Goal: Information Seeking & Learning: Learn about a topic

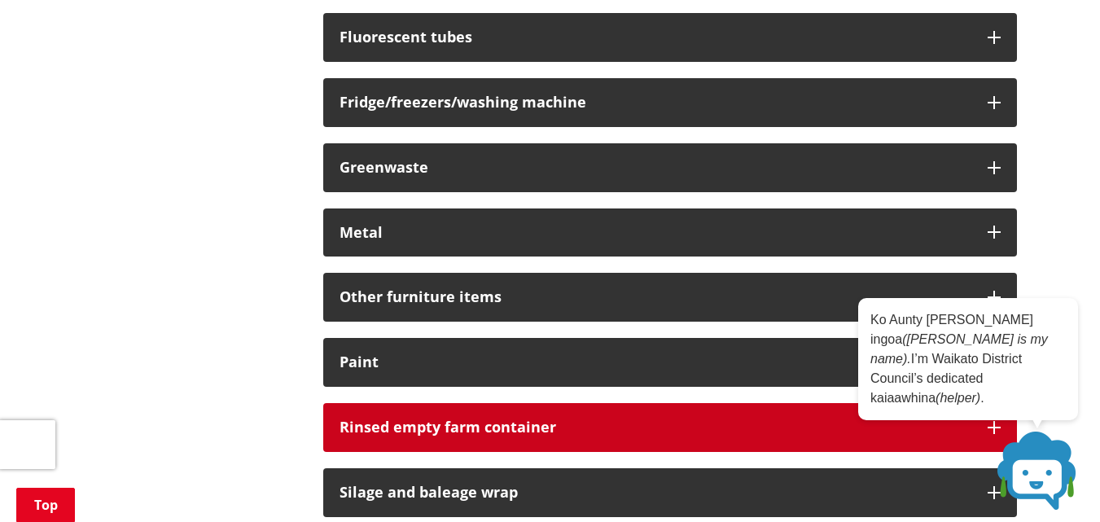
scroll to position [1140, 0]
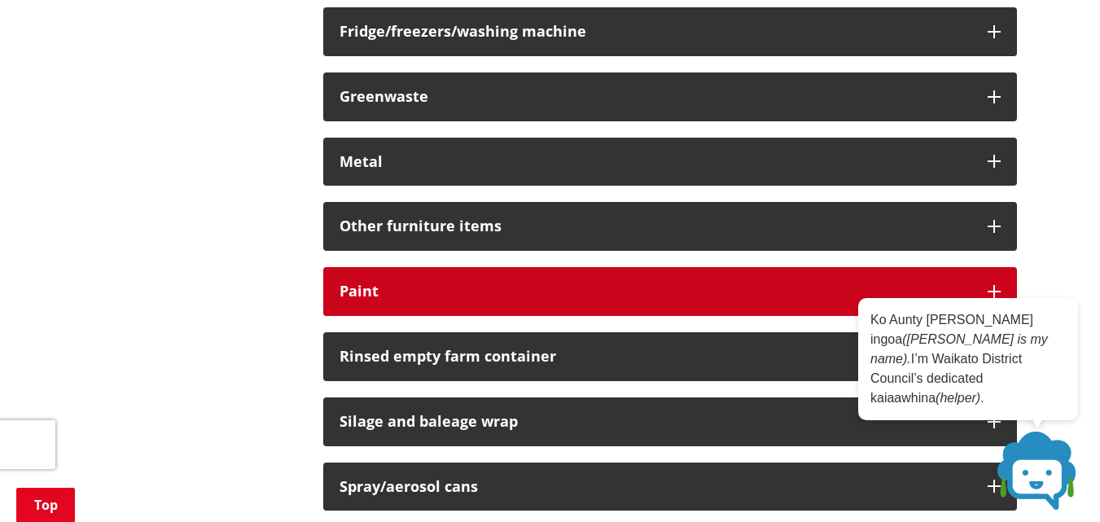
drag, startPoint x: 413, startPoint y: 287, endPoint x: 421, endPoint y: 282, distance: 9.9
click at [421, 282] on button "Paint" at bounding box center [670, 291] width 694 height 49
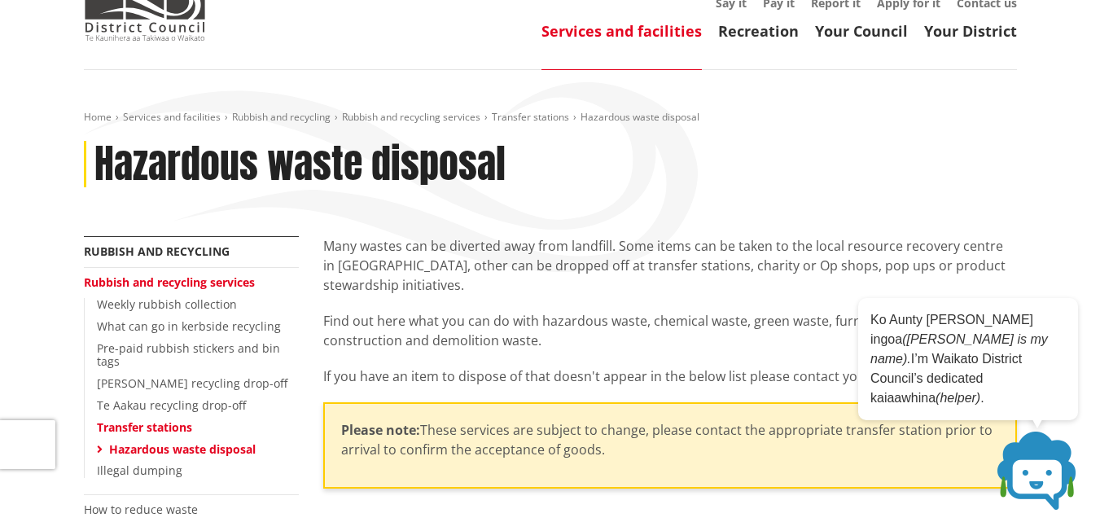
scroll to position [0, 0]
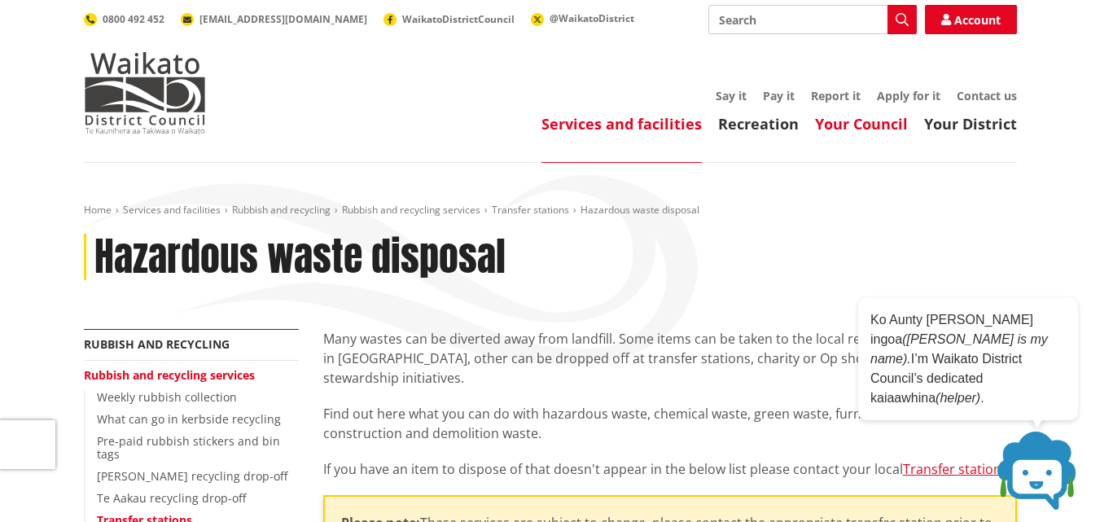
click at [856, 125] on link "Your Council" at bounding box center [861, 124] width 93 height 20
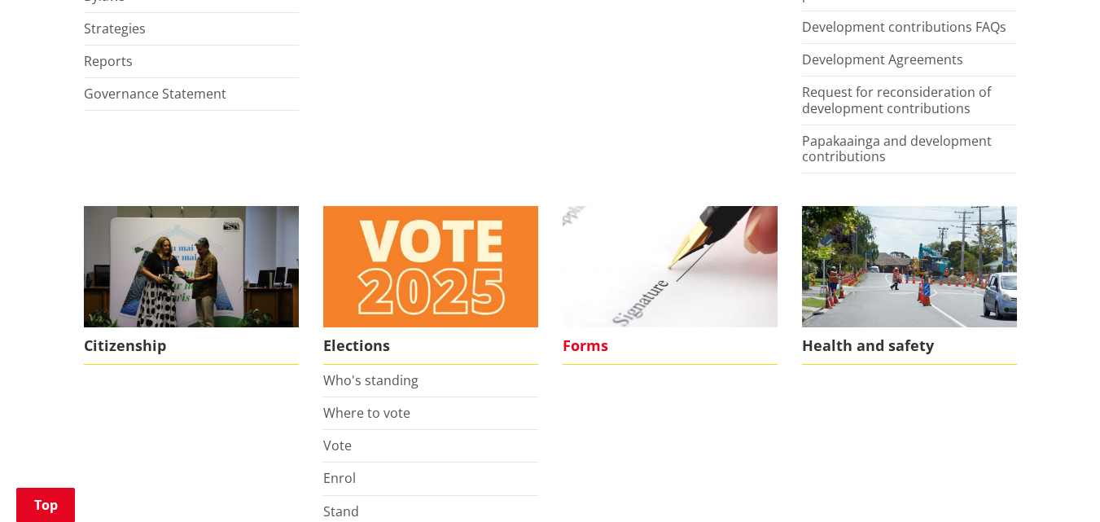
scroll to position [1140, 0]
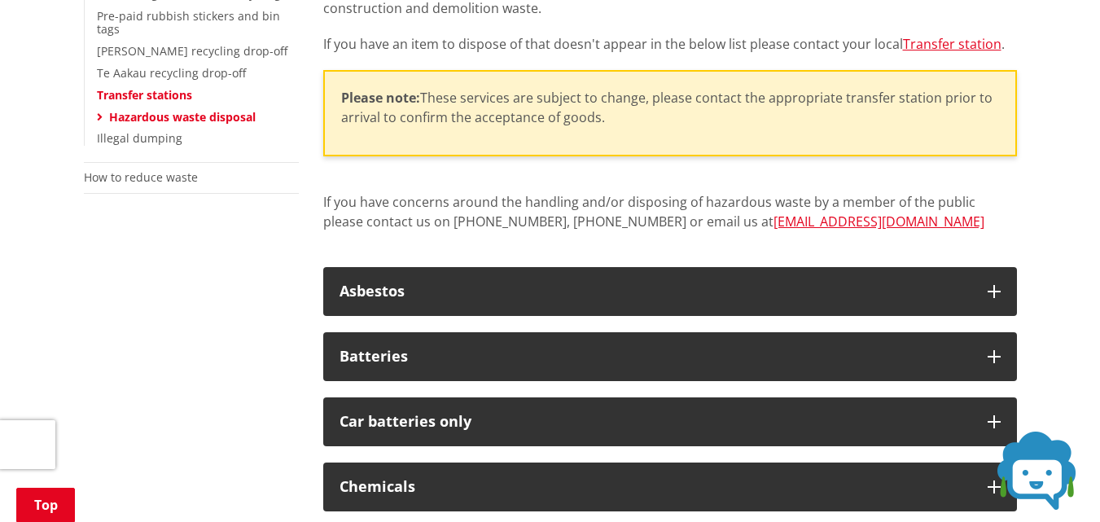
scroll to position [407, 0]
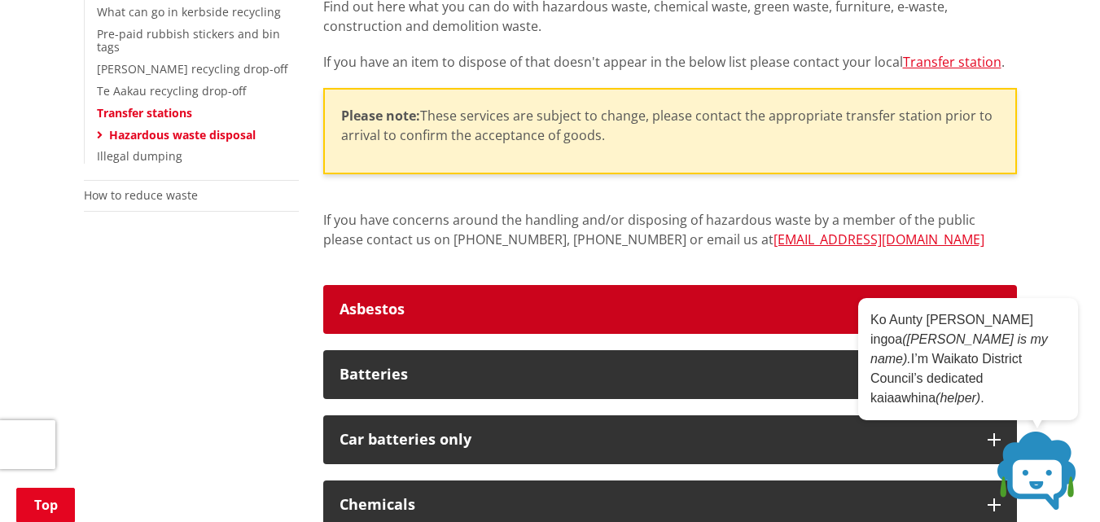
click at [997, 308] on icon "button" at bounding box center [993, 309] width 13 height 13
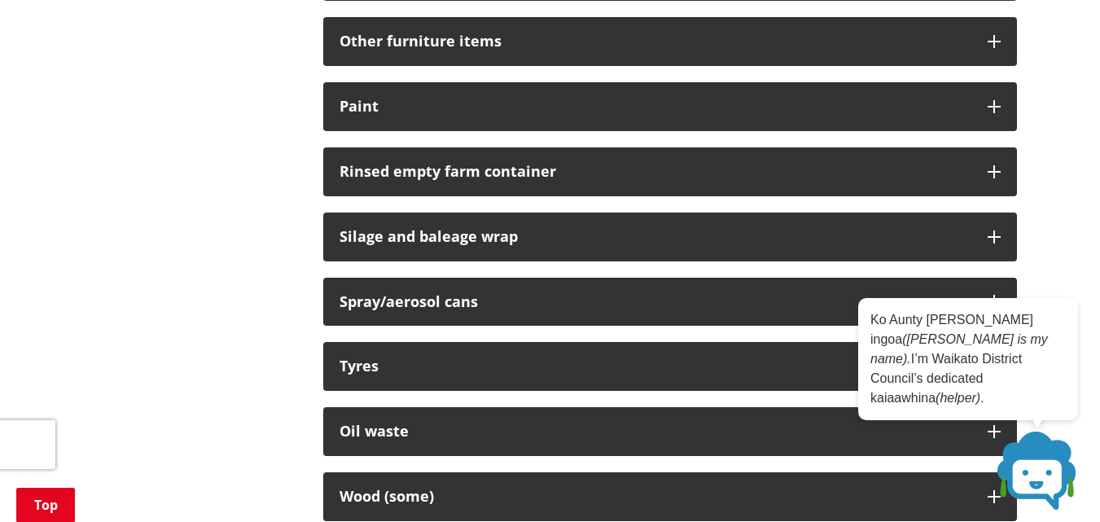
scroll to position [1465, 0]
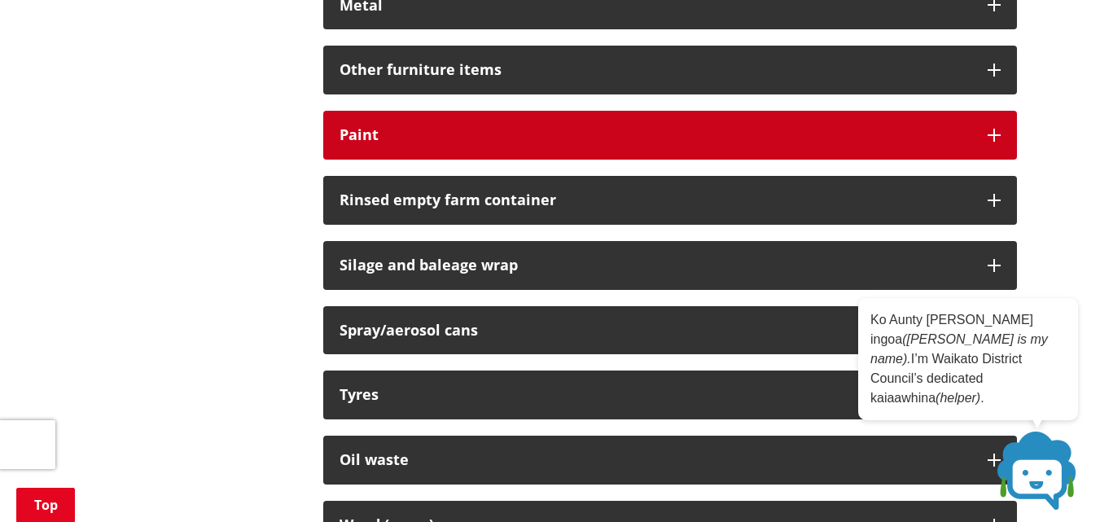
click at [994, 133] on icon "button" at bounding box center [993, 135] width 13 height 13
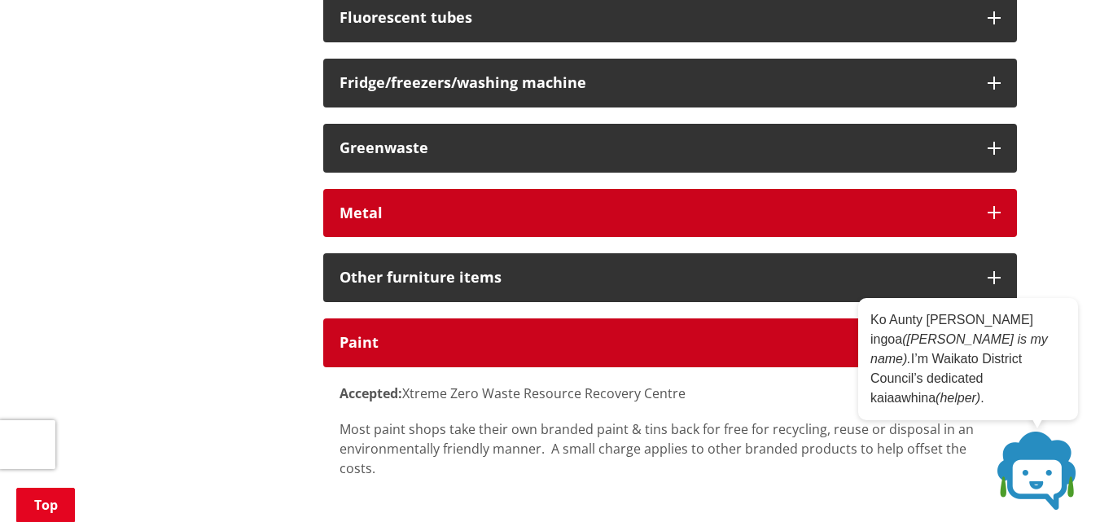
scroll to position [1221, 0]
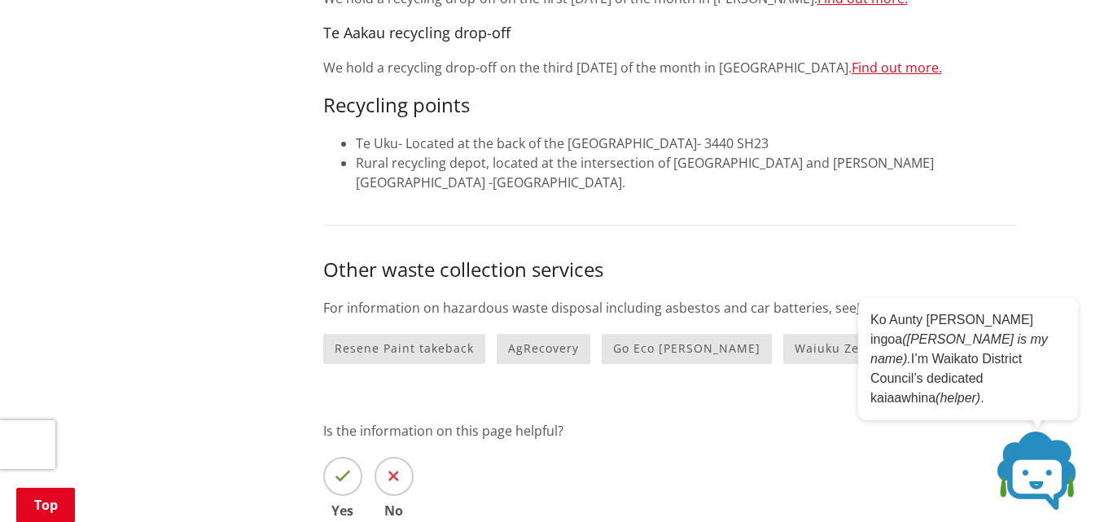
scroll to position [1221, 0]
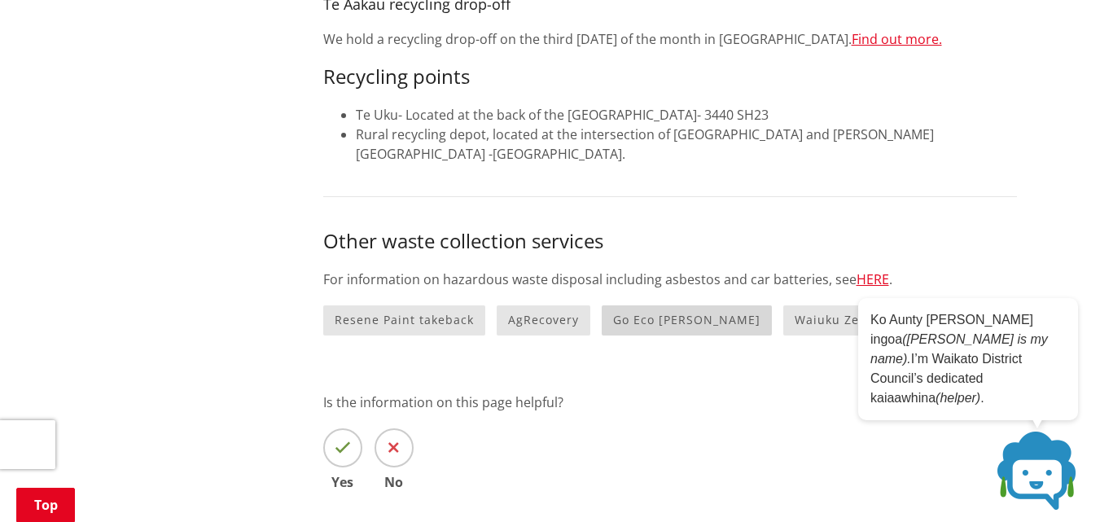
click at [664, 323] on link "Go Eco Hamilton" at bounding box center [687, 320] width 170 height 30
click at [660, 320] on link "Go Eco Hamilton" at bounding box center [687, 320] width 170 height 30
